Goal: Information Seeking & Learning: Learn about a topic

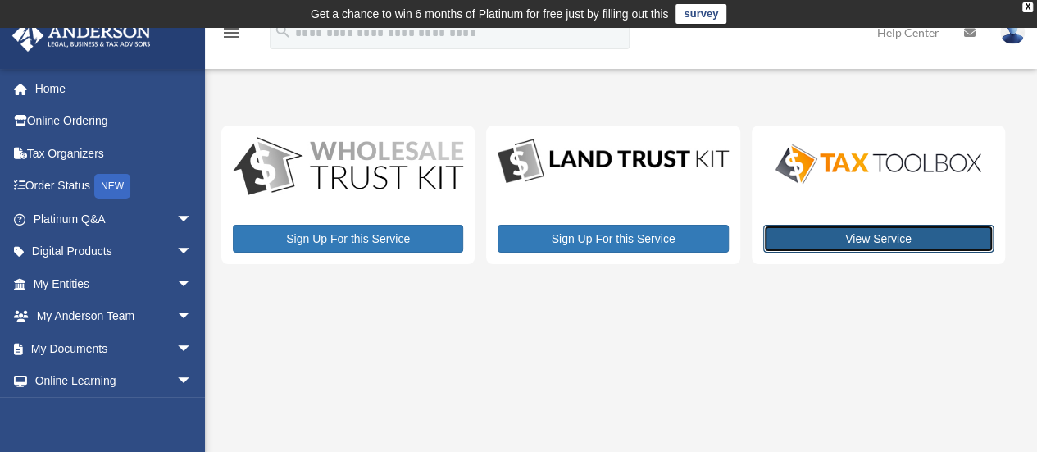
click at [819, 240] on link "View Service" at bounding box center [879, 239] width 230 height 28
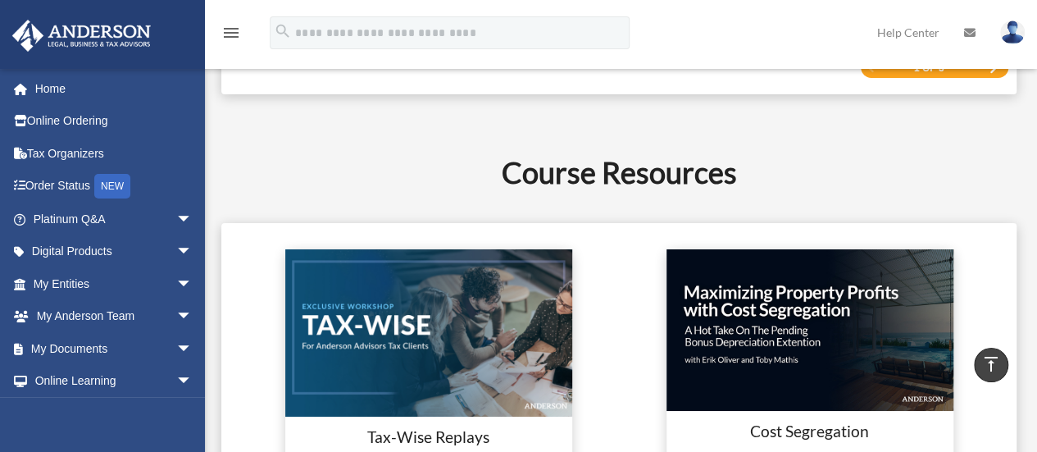
scroll to position [2824, 0]
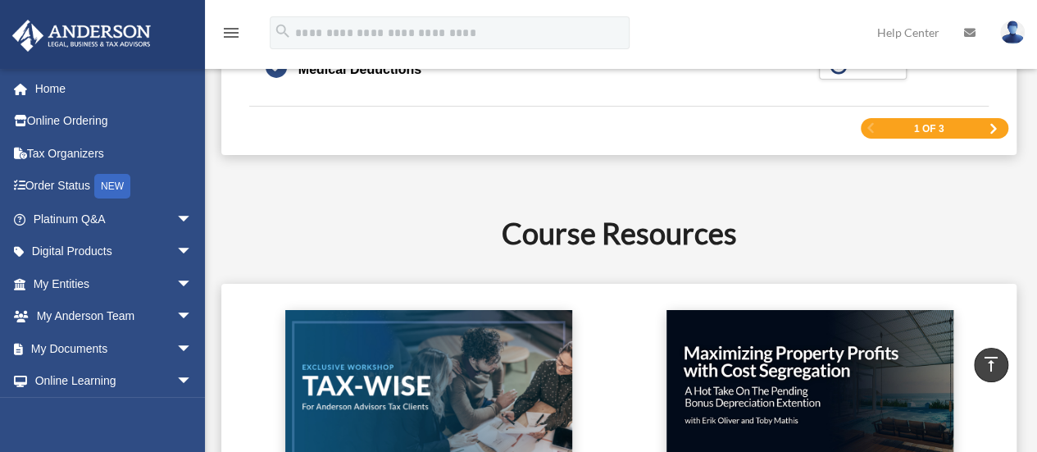
click at [987, 120] on div "1 of 3" at bounding box center [935, 128] width 148 height 21
click at [992, 124] on span "Next Page" at bounding box center [994, 129] width 10 height 10
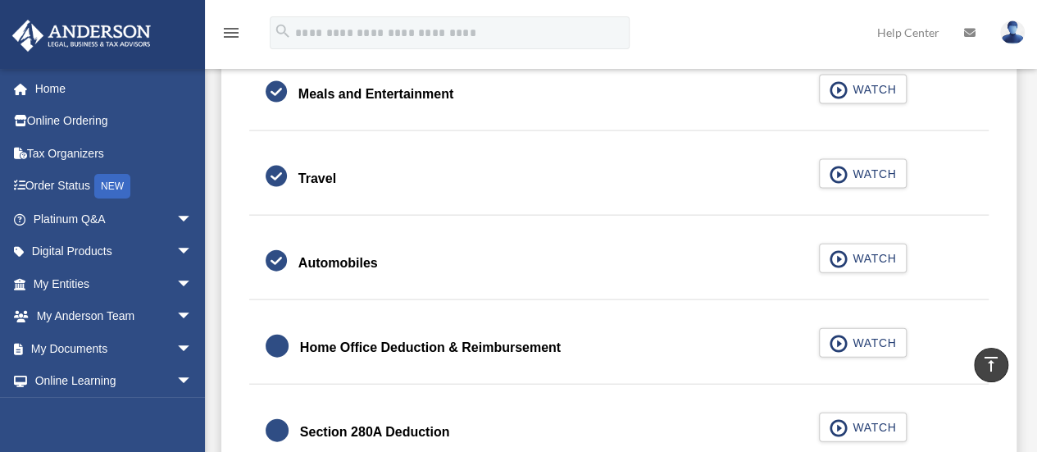
scroll to position [1730, 0]
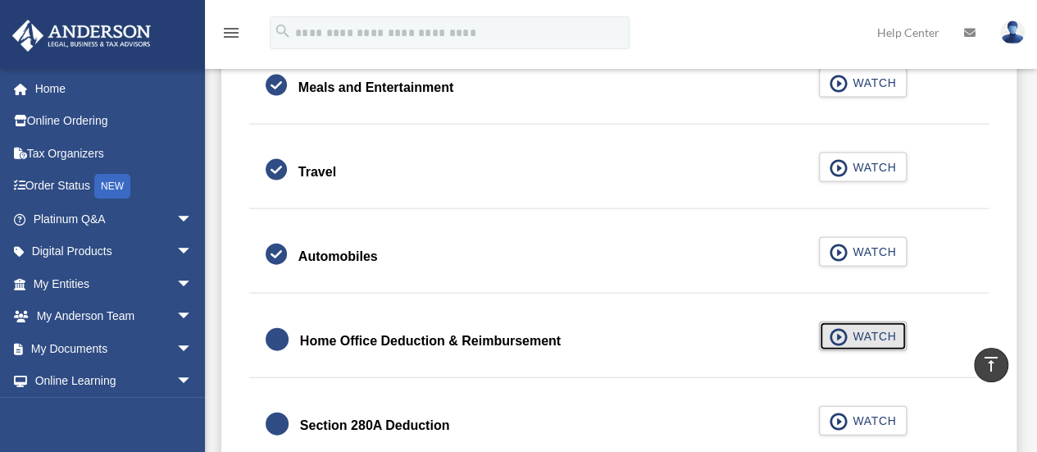
click at [858, 334] on span "WATCH" at bounding box center [872, 336] width 48 height 16
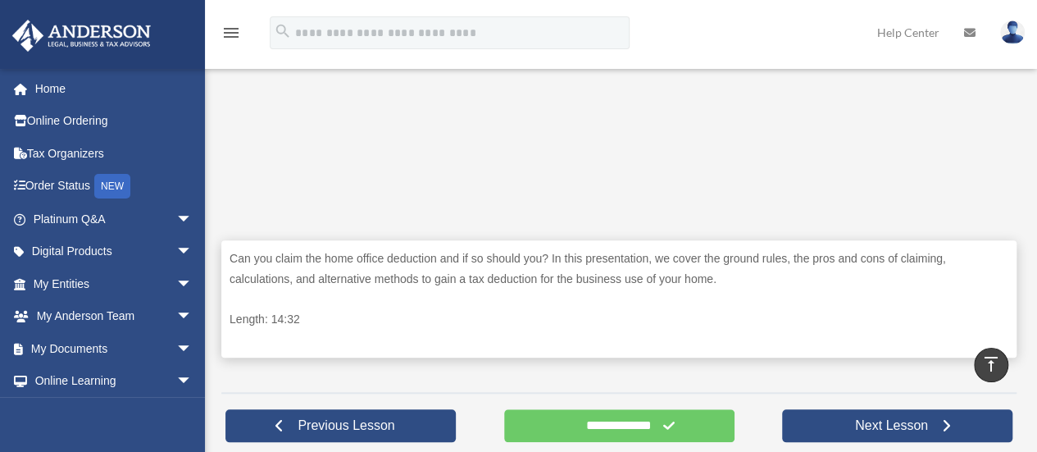
scroll to position [659, 0]
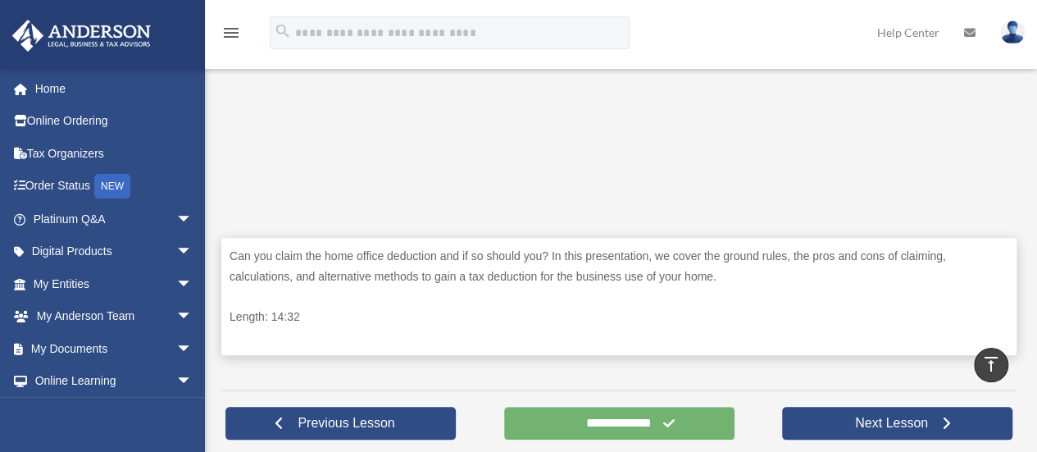
click at [587, 421] on input "**********" at bounding box center [619, 423] width 230 height 33
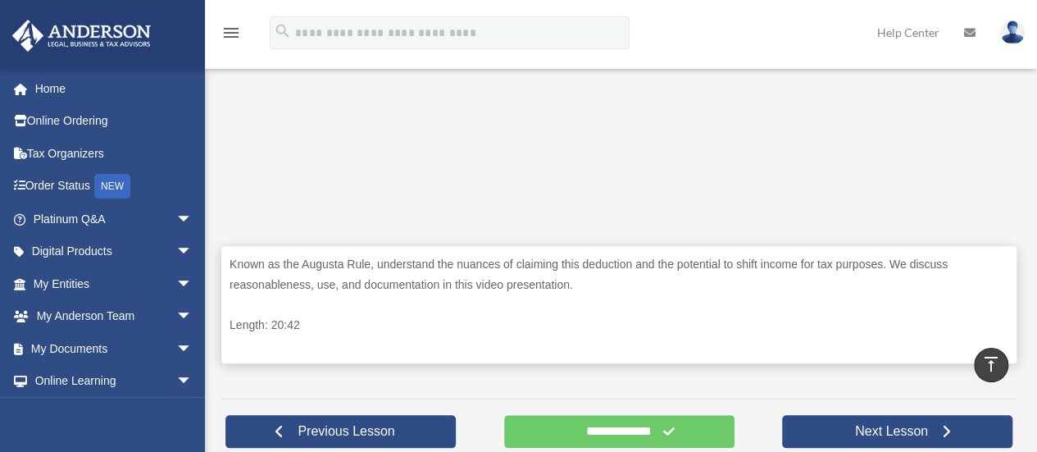
scroll to position [671, 0]
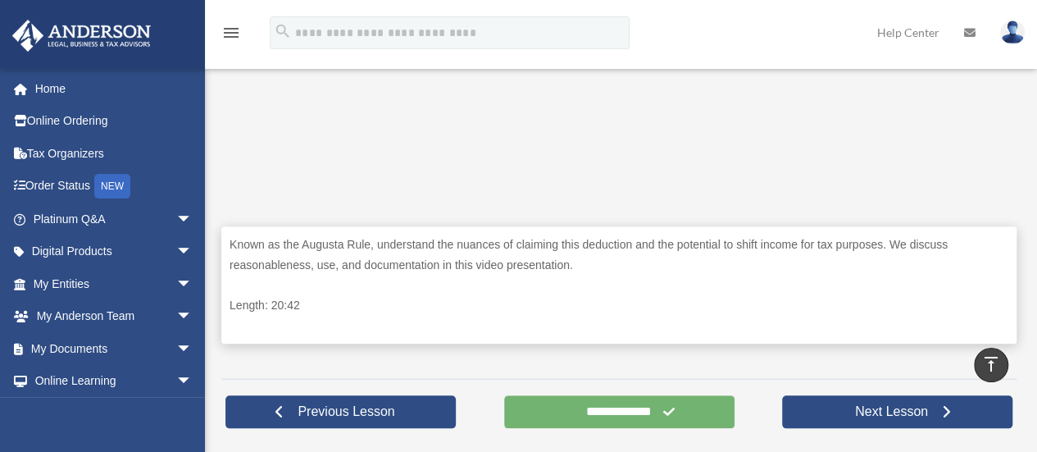
click at [654, 413] on input "**********" at bounding box center [619, 411] width 230 height 33
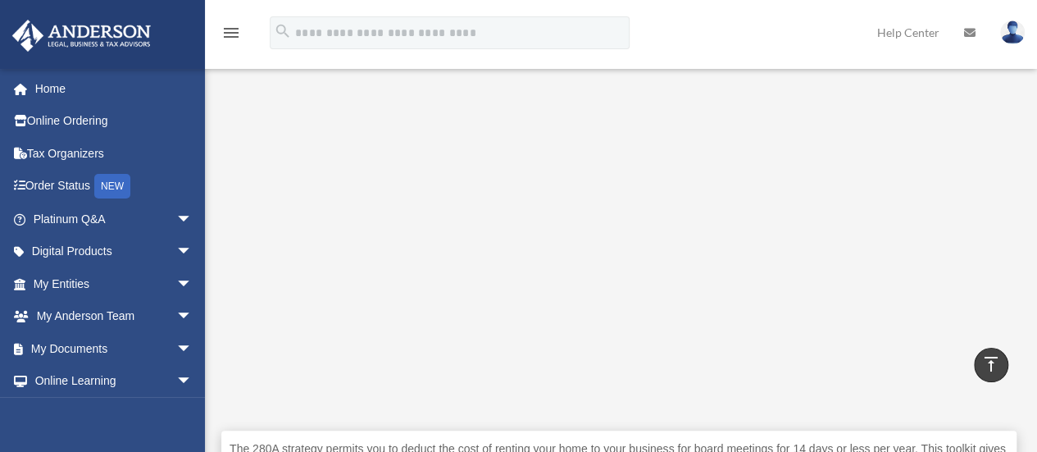
scroll to position [434, 0]
